Goal: Navigation & Orientation: Find specific page/section

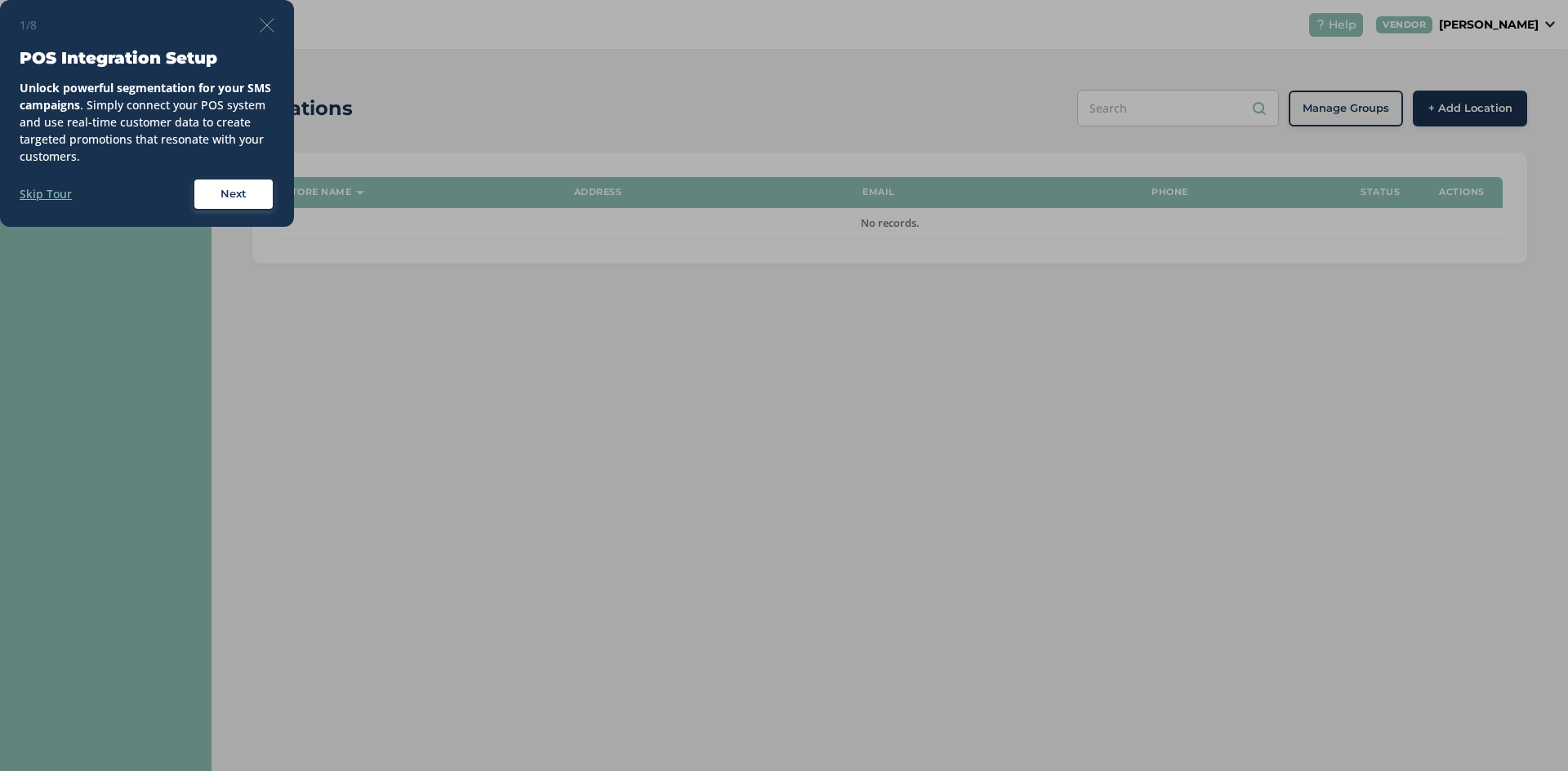
click at [265, 25] on img at bounding box center [267, 25] width 14 height 14
